Goal: Task Accomplishment & Management: Use online tool/utility

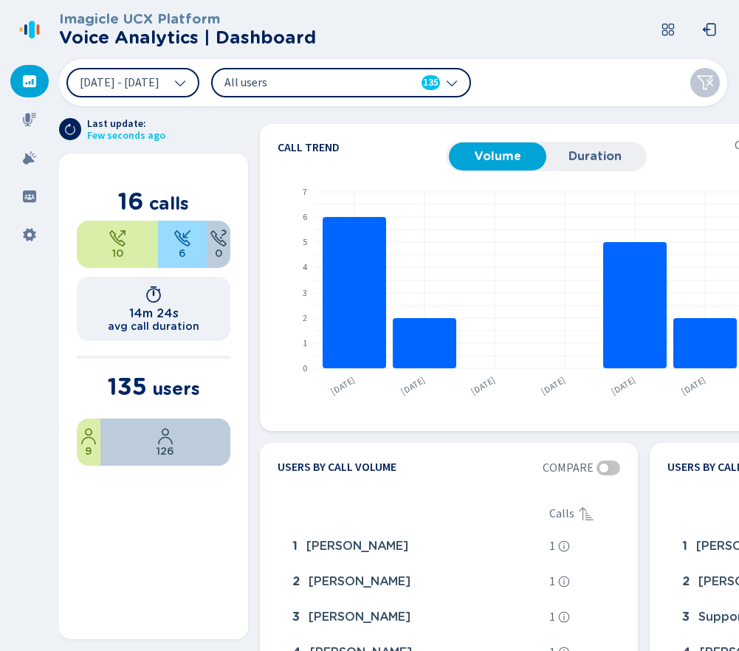
drag, startPoint x: 29, startPoint y: 131, endPoint x: 56, endPoint y: 123, distance: 28.5
click at [30, 129] on div at bounding box center [29, 119] width 38 height 32
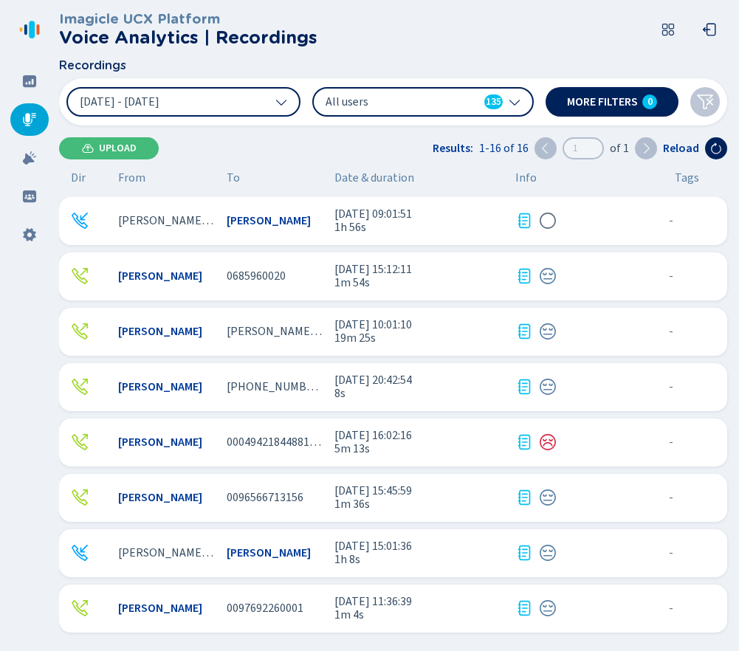
click at [442, 278] on span "1m 54s" at bounding box center [418, 282] width 169 height 13
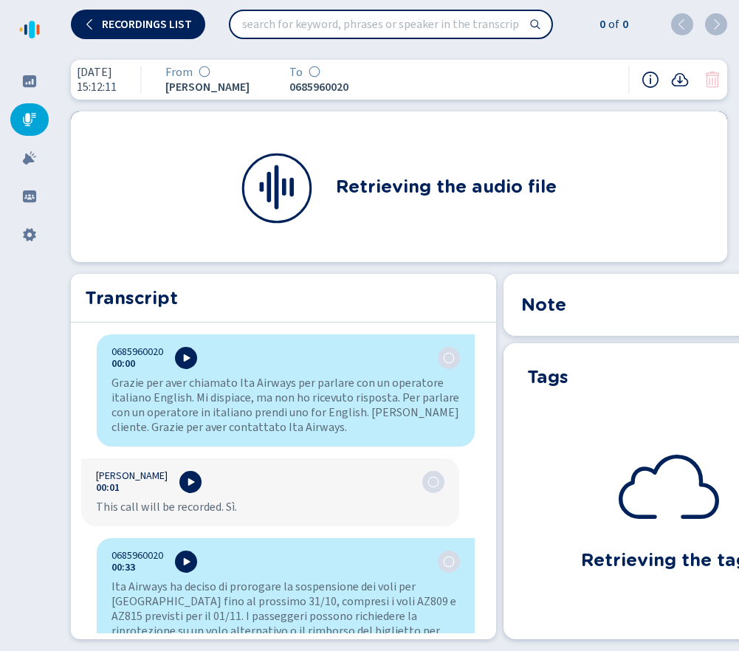
click at [738, 218] on div "[DATE] 15:12:11 From [PERSON_NAME] To 0685960020 Retrieving the audio file 1x 0…" at bounding box center [399, 349] width 680 height 603
